Goal: Task Accomplishment & Management: Complete application form

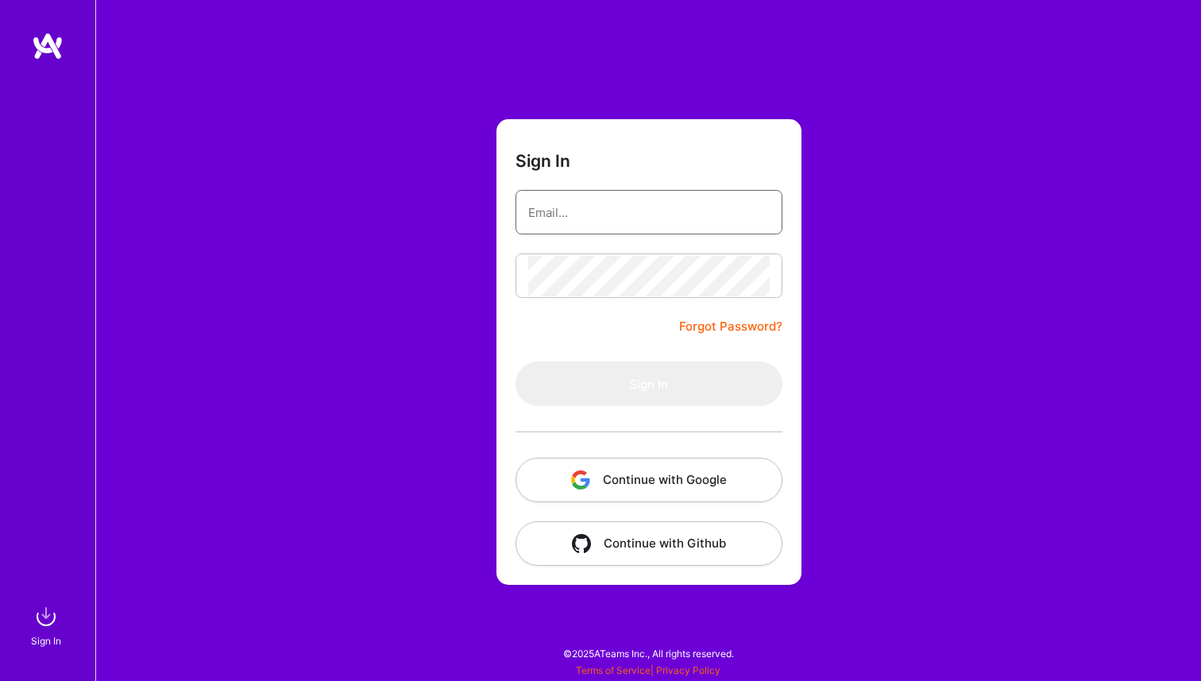
type input "[EMAIL_ADDRESS][DOMAIN_NAME]"
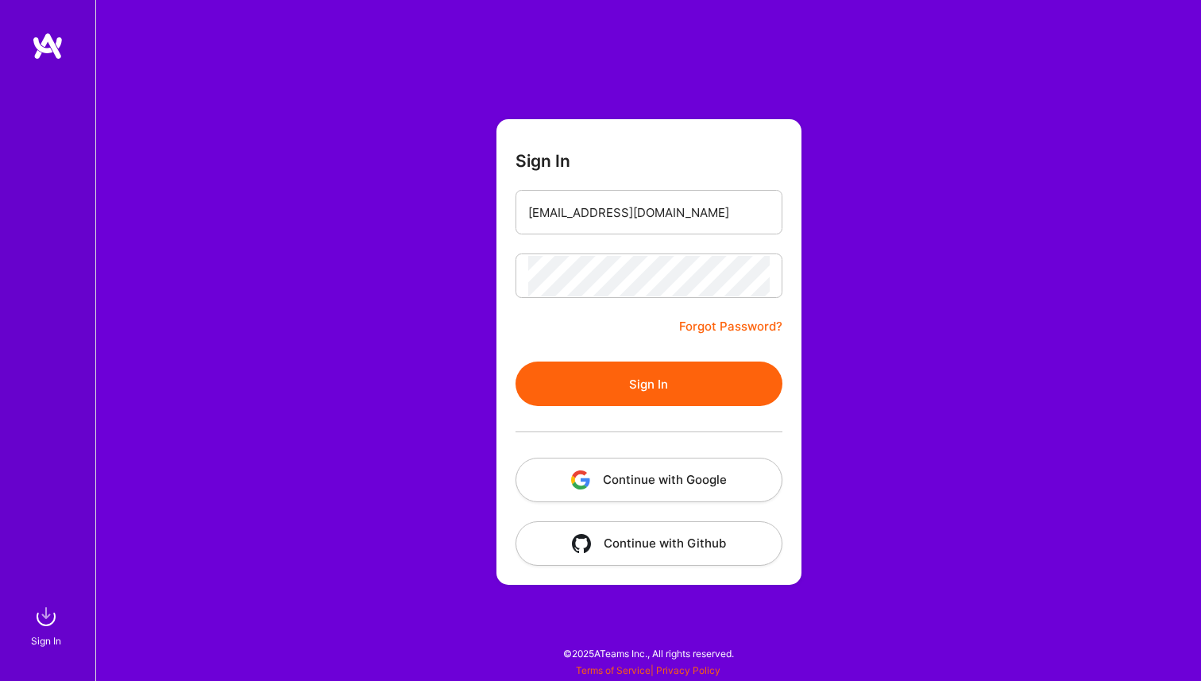
click at [674, 381] on button "Sign In" at bounding box center [648, 383] width 267 height 44
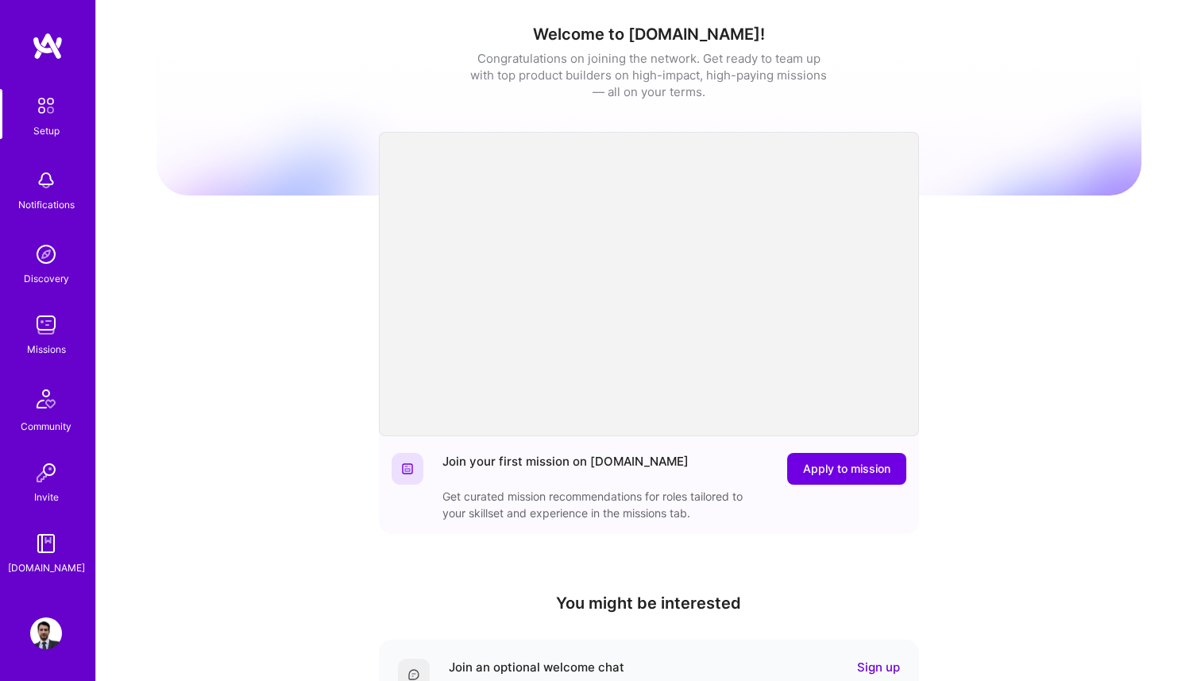
click at [49, 324] on img at bounding box center [46, 325] width 32 height 32
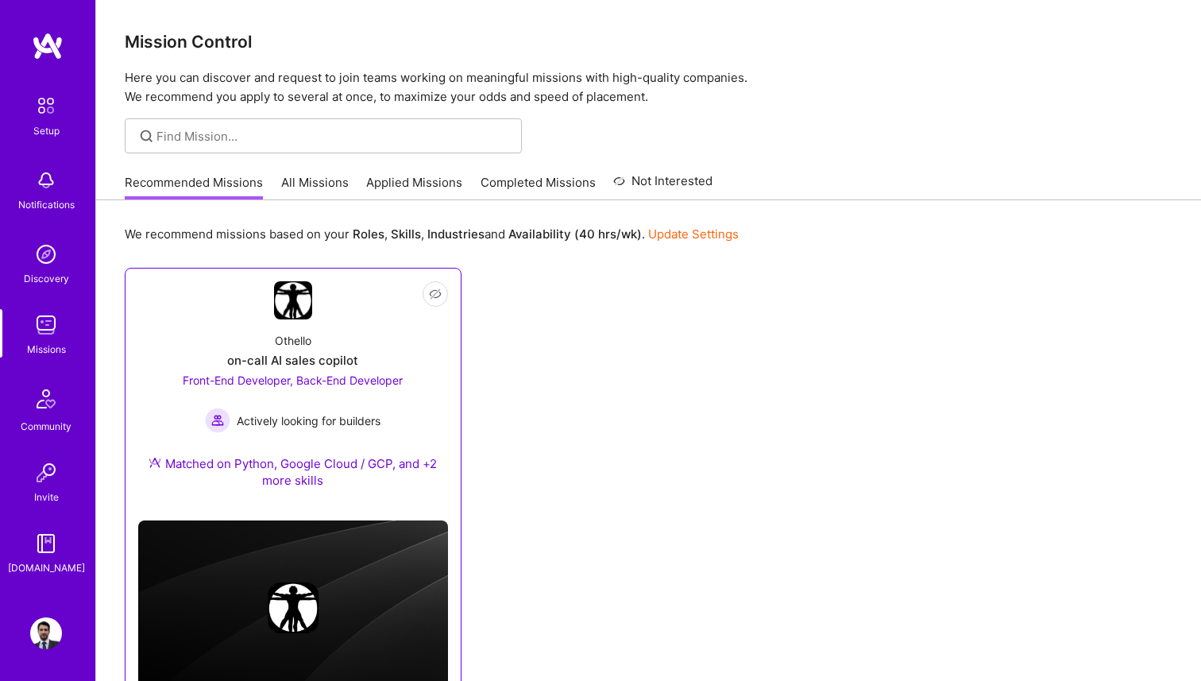
click at [318, 314] on link "Not Interested Othello on-call AI sales copilot Front-End Developer, Back-End D…" at bounding box center [293, 394] width 310 height 226
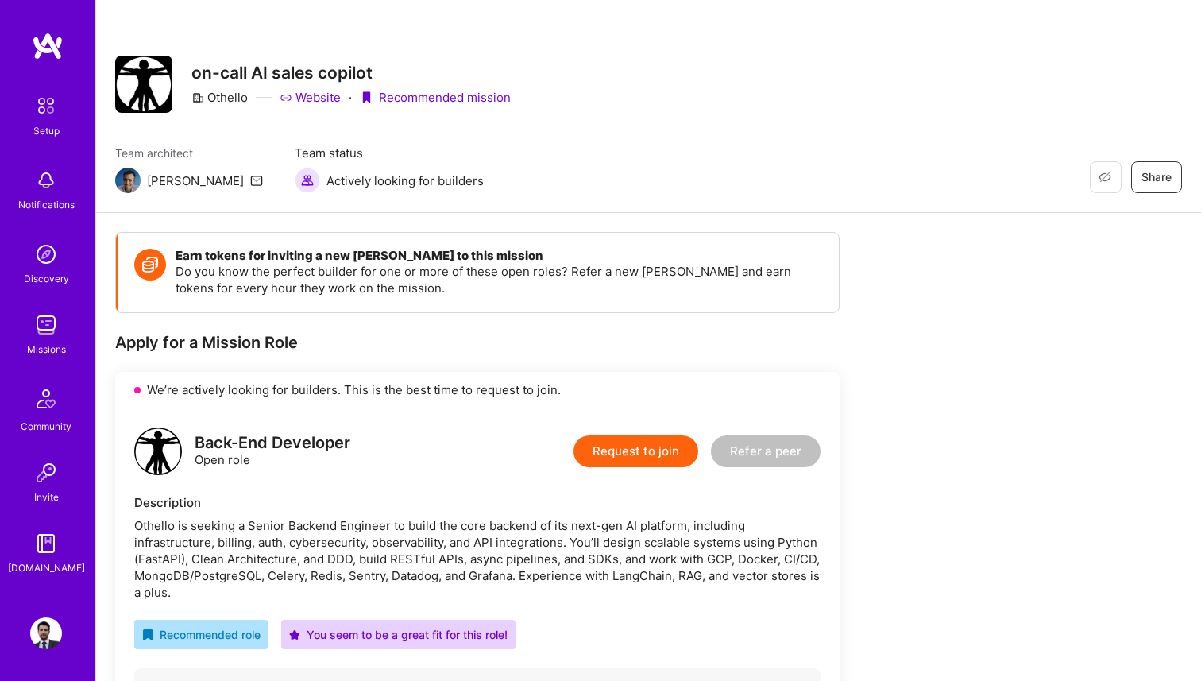
click at [60, 327] on img at bounding box center [46, 325] width 32 height 32
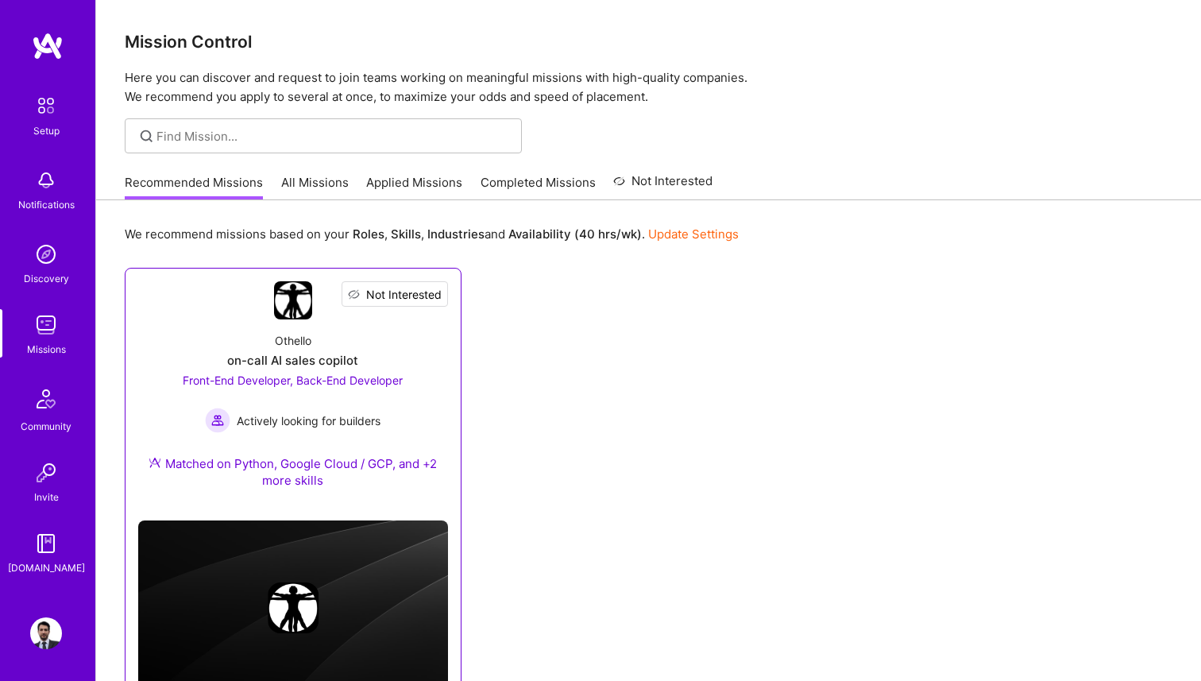
click at [435, 297] on span "Not Interested" at bounding box center [403, 294] width 75 height 17
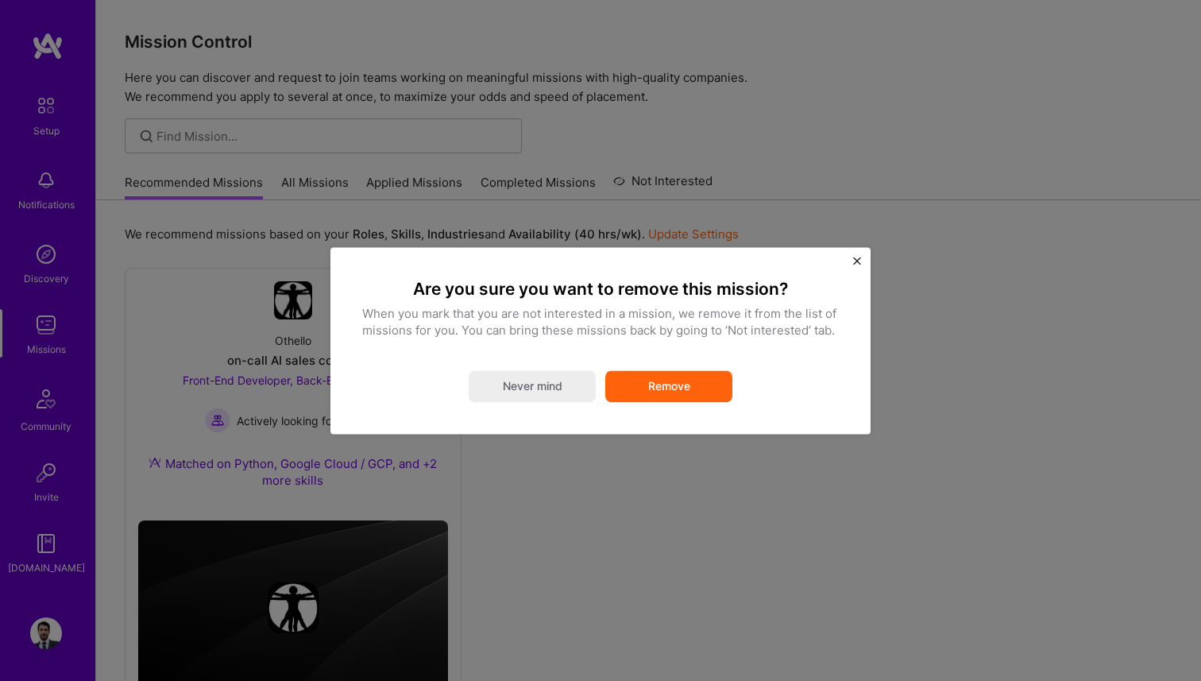
click at [682, 395] on button "Remove" at bounding box center [668, 386] width 127 height 32
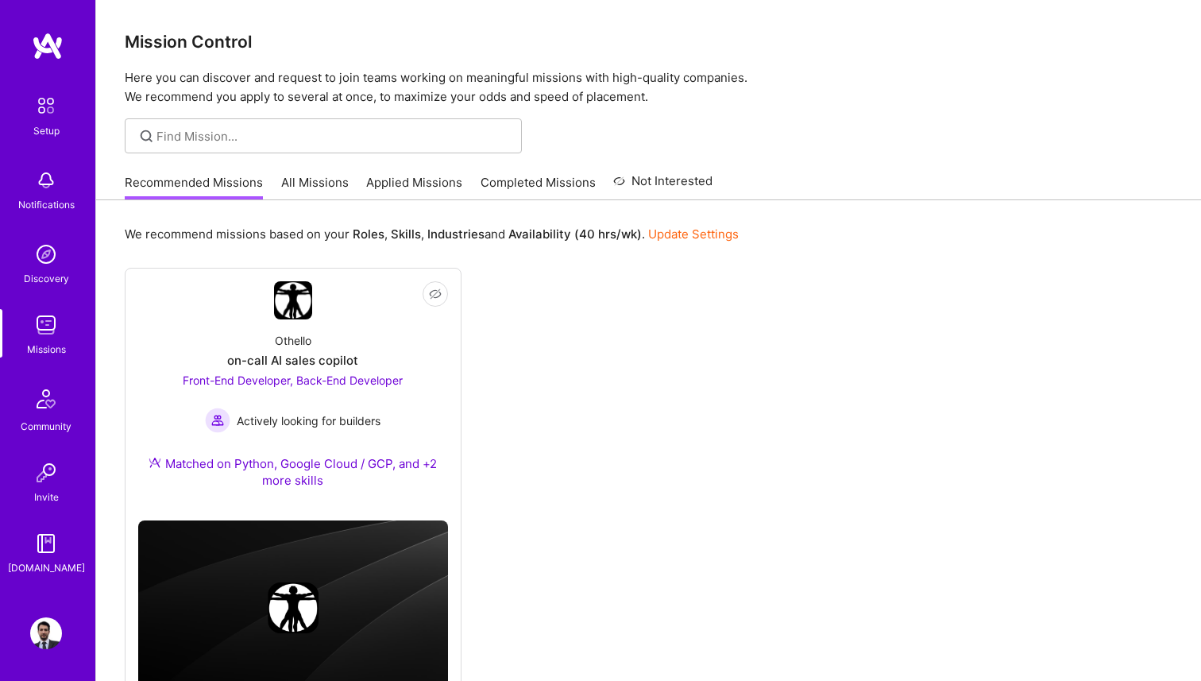
click at [441, 184] on link "Applied Missions" at bounding box center [414, 187] width 96 height 26
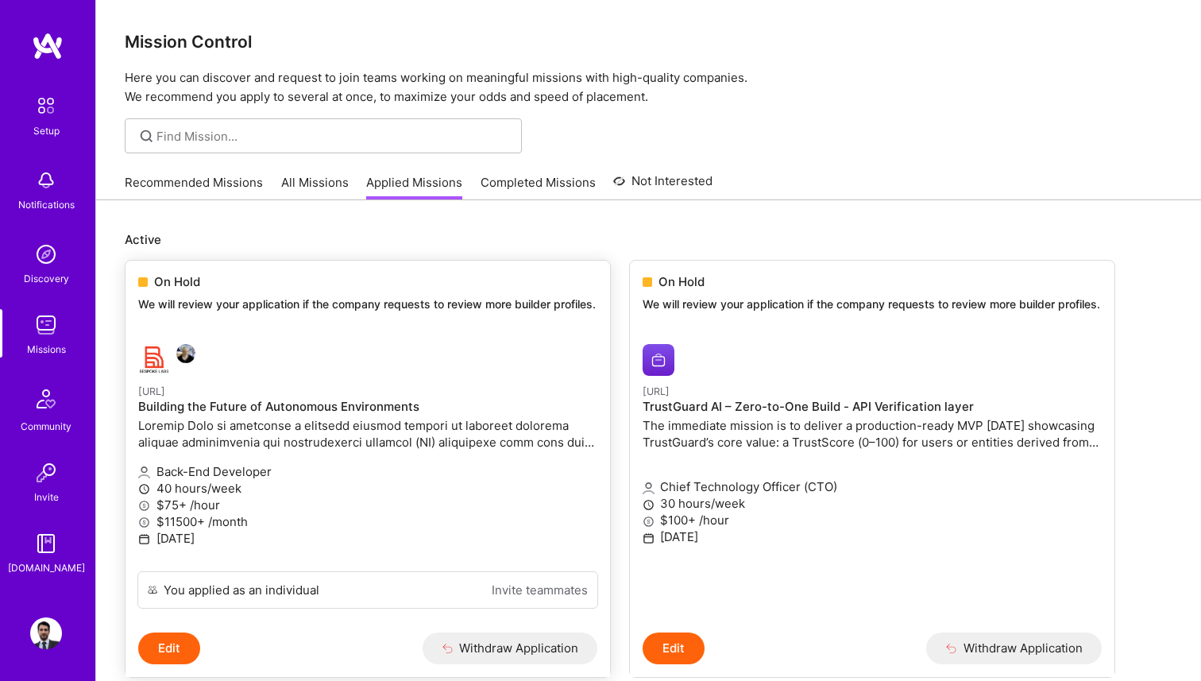
click at [291, 300] on p "We will review your application if the company requests to review more builder …" at bounding box center [367, 304] width 459 height 16
click at [180, 363] on img at bounding box center [185, 353] width 19 height 19
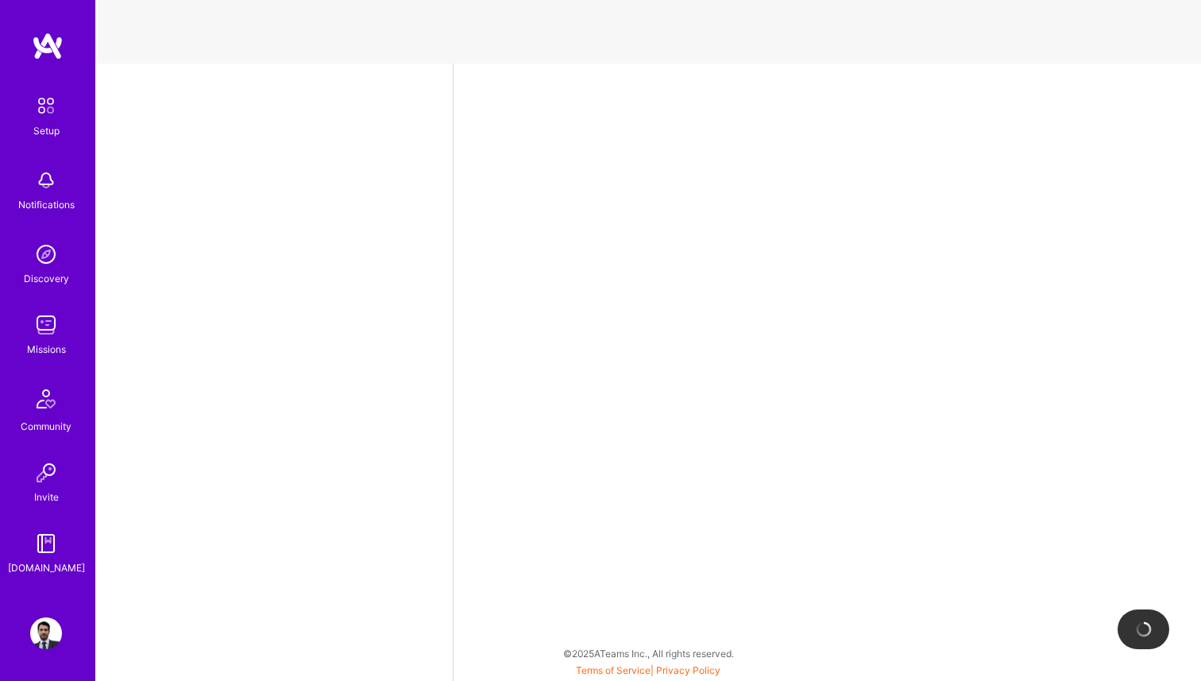
select select "MX"
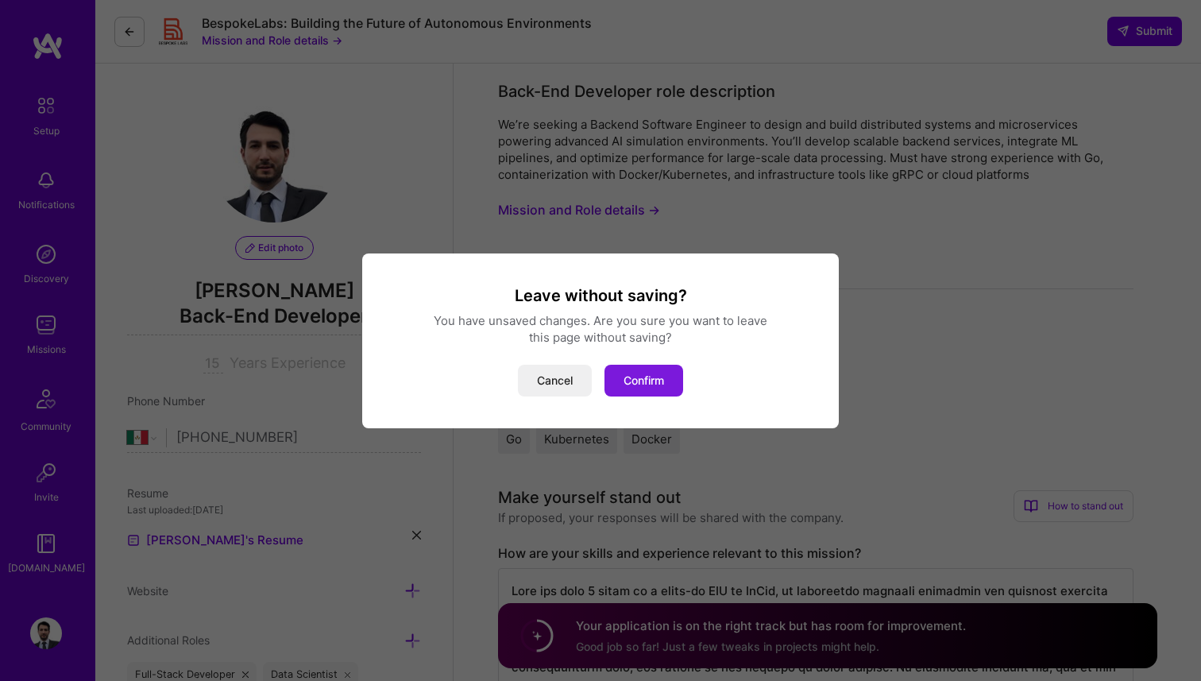
click at [623, 382] on button "Confirm" at bounding box center [643, 381] width 79 height 32
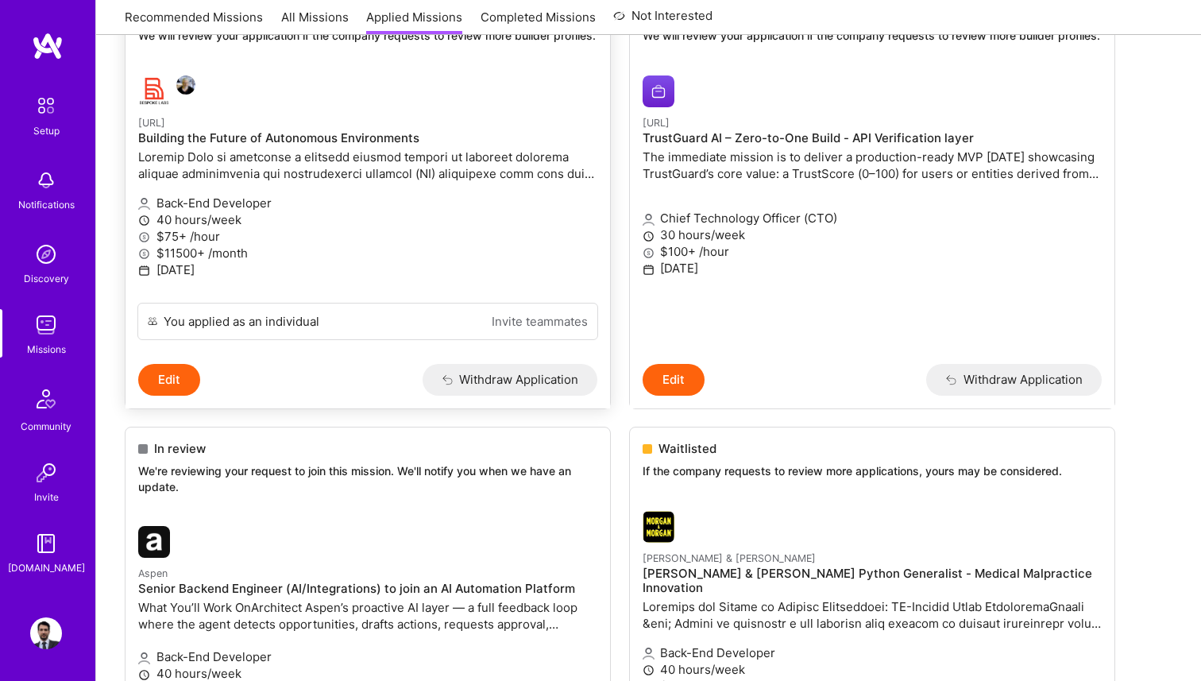
scroll to position [291, 0]
